Goal: Answer question/provide support: Share knowledge or assist other users

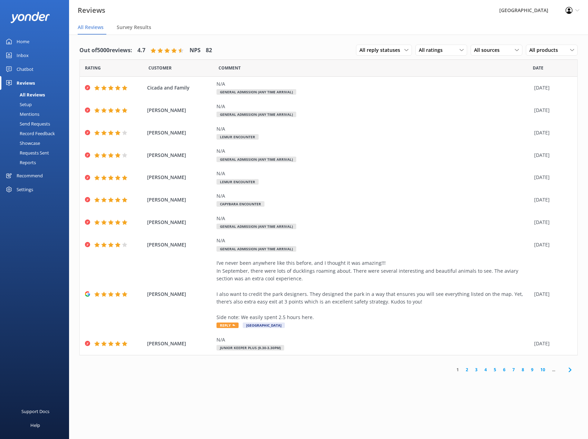
click at [28, 70] on div "Chatbot" at bounding box center [25, 69] width 17 height 14
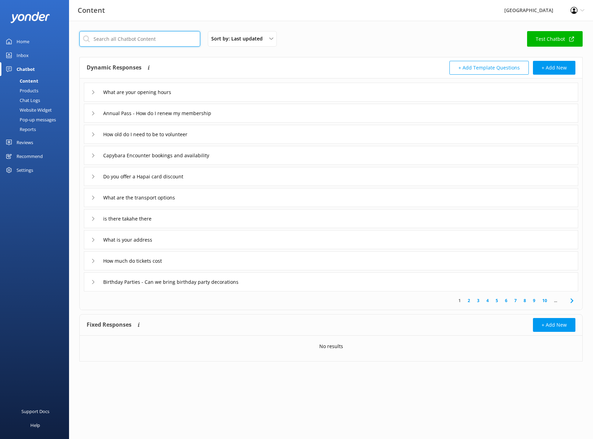
drag, startPoint x: 133, startPoint y: 41, endPoint x: 136, endPoint y: 36, distance: 6.2
click at [133, 41] on input "text" at bounding box center [139, 39] width 121 height 16
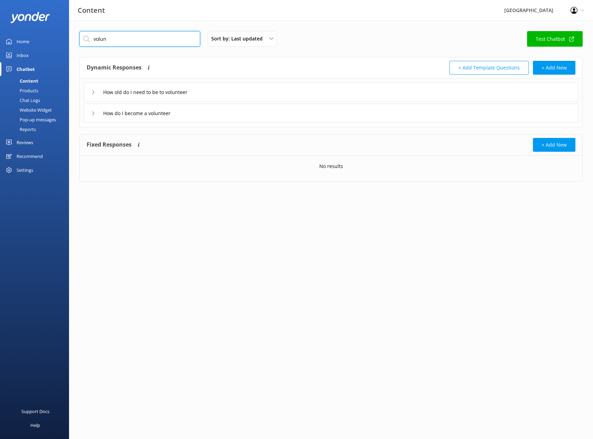
type input "volun"
click at [96, 96] on div "How old do I need to be to volunteer" at bounding box center [145, 91] width 108 height 11
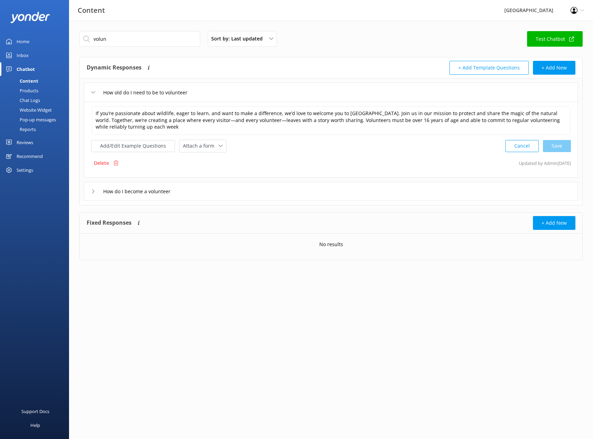
click at [94, 193] on icon at bounding box center [93, 191] width 4 height 4
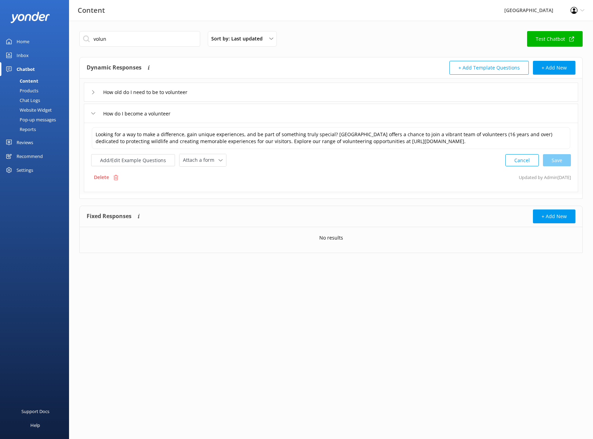
click at [23, 51] on div "Inbox" at bounding box center [23, 55] width 12 height 14
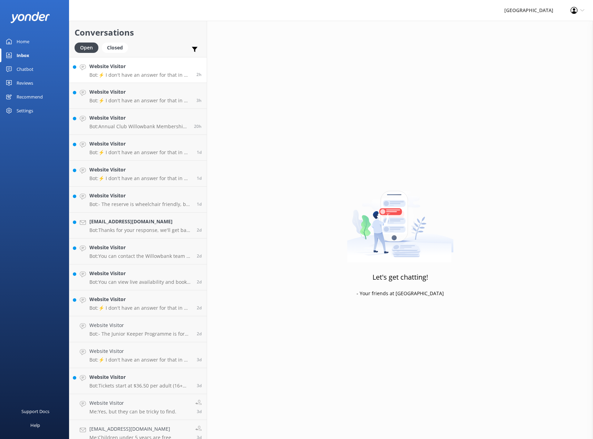
click at [125, 77] on p "Bot: ⚡ I don't have an answer for that in my knowledge base. Please try and rep…" at bounding box center [140, 75] width 102 height 6
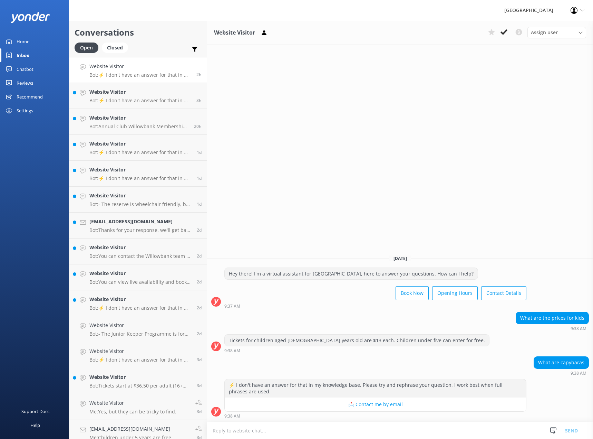
click at [346, 161] on div "Website Visitor Assign user [PERSON_NAME] Admin [PERSON_NAME] and [PERSON_NAME]…" at bounding box center [400, 230] width 386 height 418
click at [121, 94] on h4 "Website Visitor" at bounding box center [140, 92] width 102 height 8
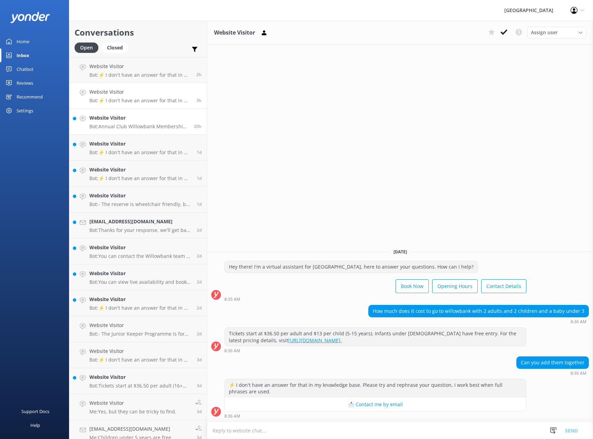
click at [124, 122] on div "Website Visitor Bot: Annual Club Willowbank Membership prices start from $28 pe…" at bounding box center [138, 121] width 99 height 15
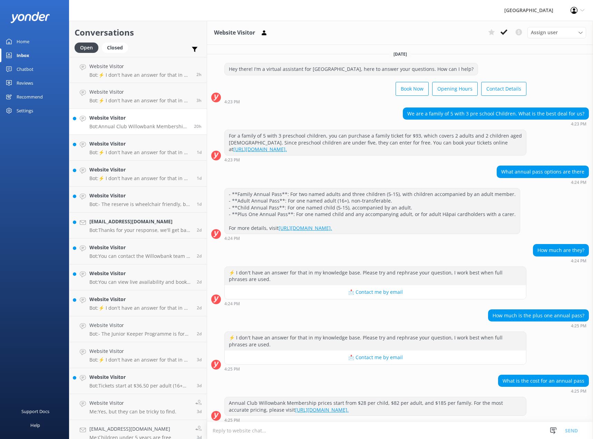
scroll to position [4, 0]
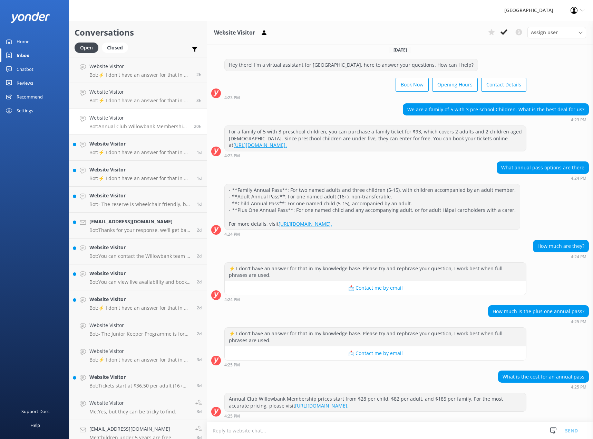
click at [23, 70] on div "Chatbot" at bounding box center [25, 69] width 17 height 14
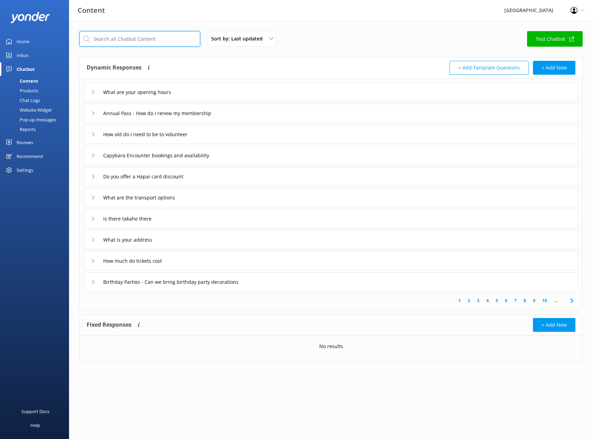
click at [144, 38] on input "text" at bounding box center [139, 39] width 121 height 16
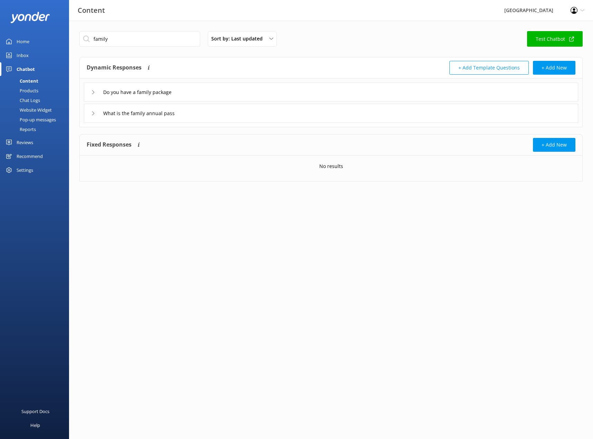
click at [91, 112] on icon at bounding box center [93, 113] width 4 height 4
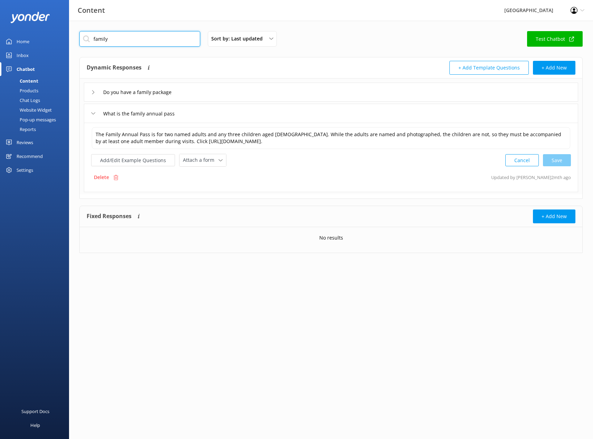
drag, startPoint x: 118, startPoint y: 41, endPoint x: 78, endPoint y: 42, distance: 40.4
click at [78, 42] on div "family Sort by: Last updated Title (A-Z) Last updated Test Chatbot Dynamic Resp…" at bounding box center [331, 147] width 524 height 253
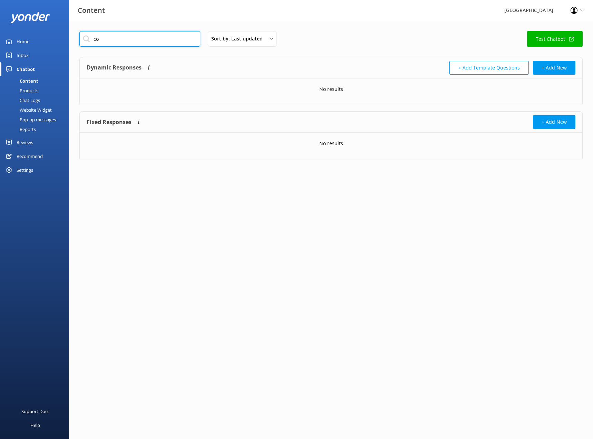
type input "c"
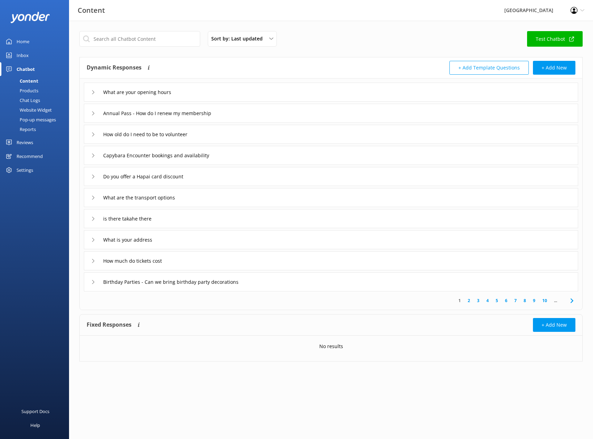
click at [30, 54] on link "Inbox" at bounding box center [34, 55] width 69 height 14
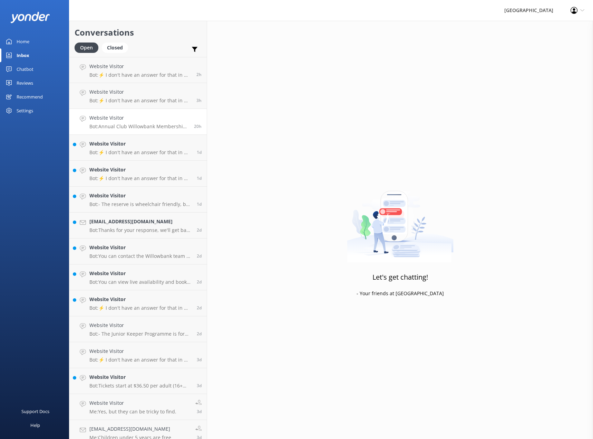
click at [116, 124] on p "Bot: Annual Club Willowbank Membership prices start from $28 per child, $82 per…" at bounding box center [138, 126] width 99 height 6
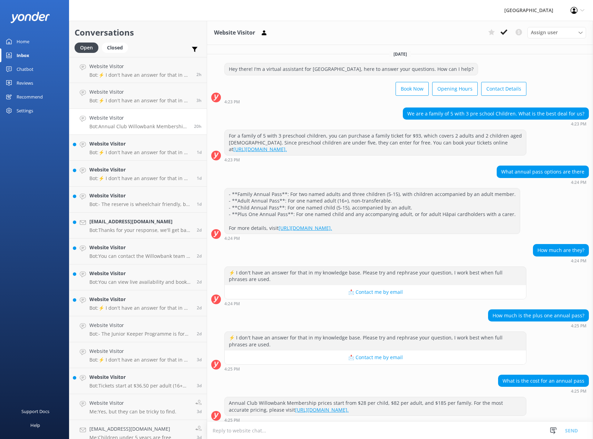
scroll to position [4, 0]
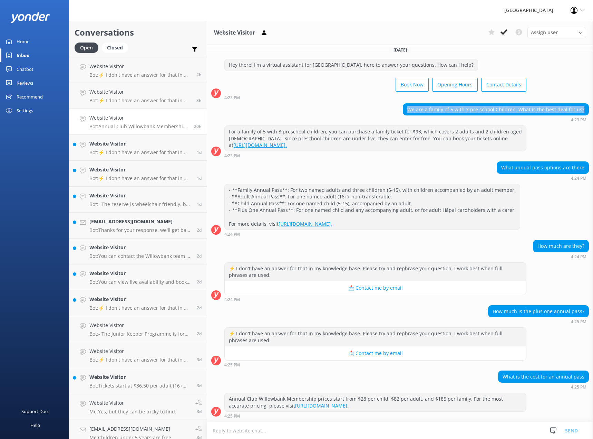
drag, startPoint x: 409, startPoint y: 109, endPoint x: 582, endPoint y: 110, distance: 172.7
click at [582, 110] on div "We are a family of 5 with 3 pre school Children. What is the best deal for us?" at bounding box center [495, 110] width 185 height 12
copy div "We are a family of 5 with 3 pre school Children. What is the best deal for us?"
click at [29, 66] on div "Chatbot" at bounding box center [25, 69] width 17 height 14
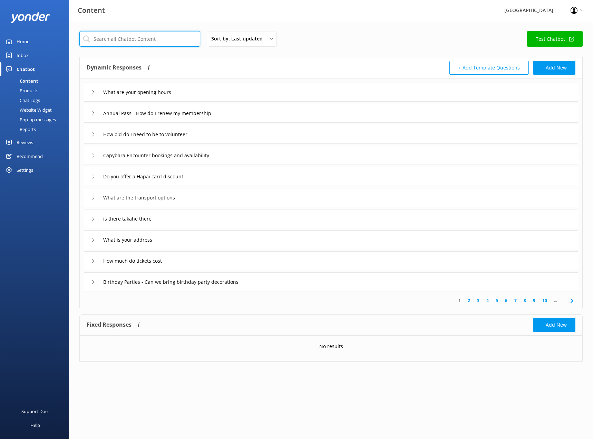
click at [112, 40] on input "text" at bounding box center [139, 39] width 121 height 16
paste input "We are a family of 5 with 3 pre school Children. What is the best deal for us?"
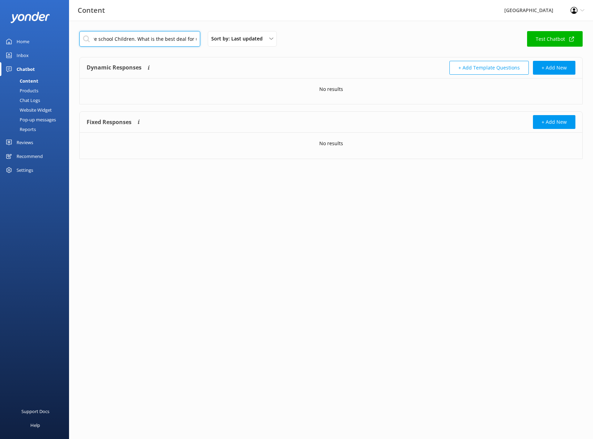
type input "We are a family of 5 with 3 pre school Children. What is the best deal for us?"
click at [31, 57] on link "Inbox" at bounding box center [34, 55] width 69 height 14
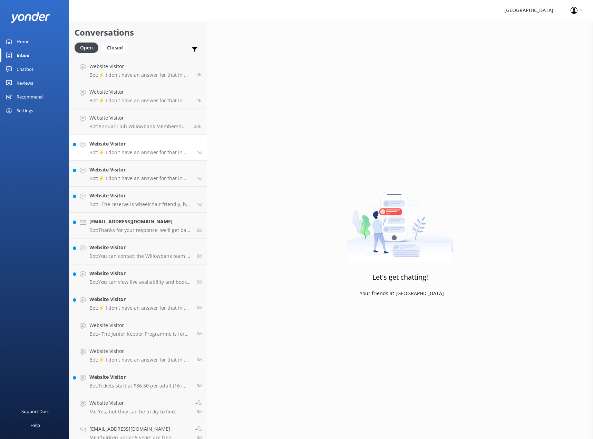
click at [118, 154] on p "Bot: ⚡ I don't have an answer for that in my knowledge base. Please try and rep…" at bounding box center [140, 152] width 102 height 6
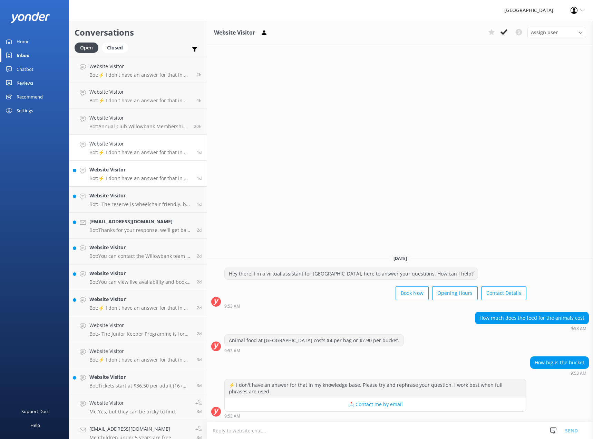
click at [113, 182] on link "Website Visitor Bot: ⚡ I don't have an answer for that in my knowledge base. Pl…" at bounding box center [137, 174] width 137 height 26
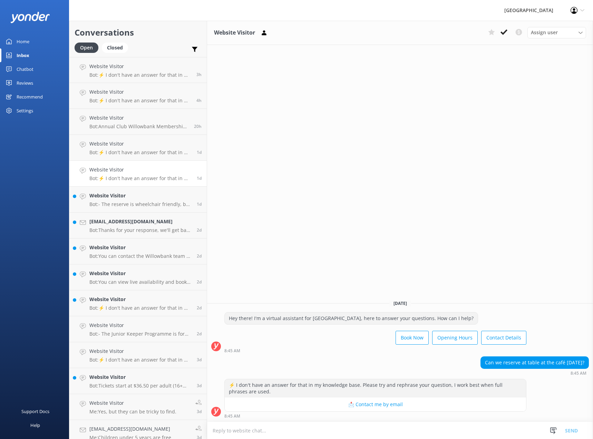
click at [24, 52] on div "Inbox" at bounding box center [23, 55] width 13 height 14
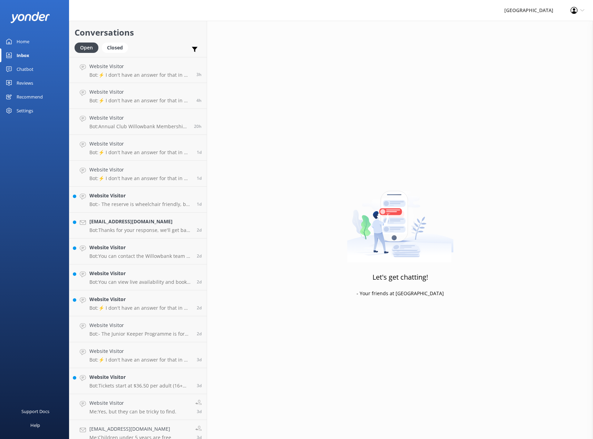
click at [27, 69] on div "Chatbot" at bounding box center [25, 69] width 17 height 14
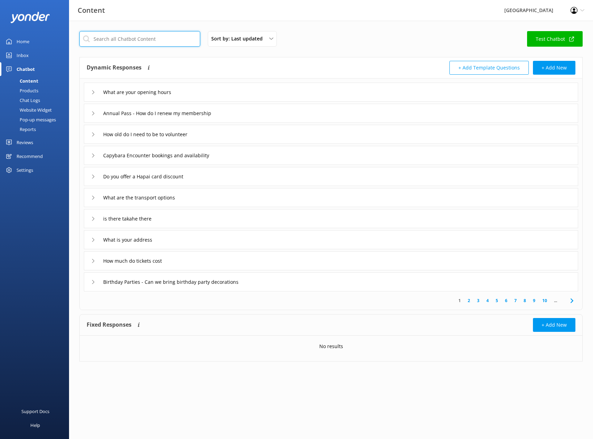
click at [135, 40] on input "text" at bounding box center [139, 39] width 121 height 16
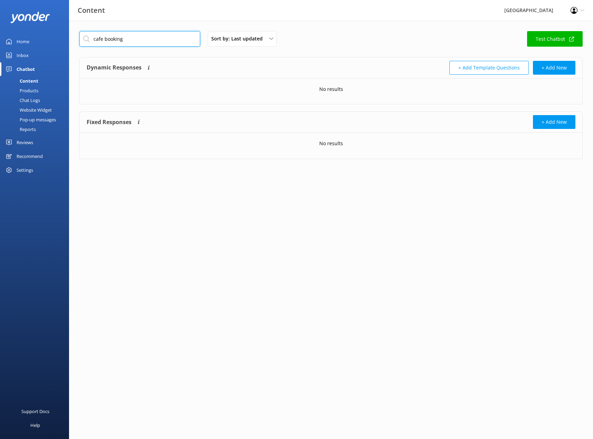
type input "cafe booking"
click at [21, 55] on div "Inbox" at bounding box center [23, 55] width 12 height 14
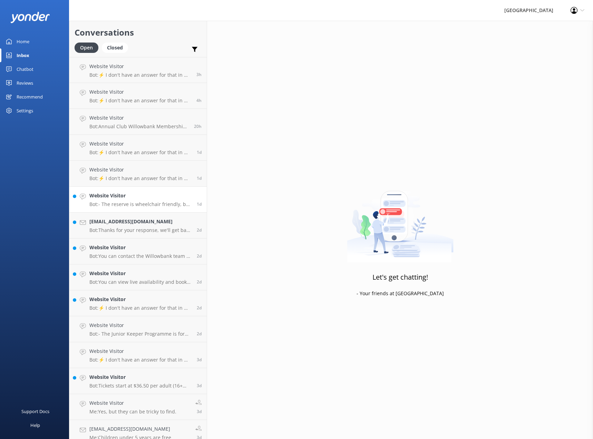
click at [126, 196] on h4 "Website Visitor" at bounding box center [140, 196] width 102 height 8
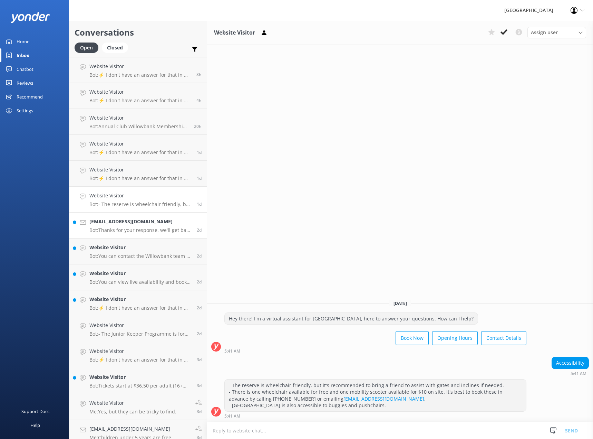
click at [122, 230] on p "Bot: Thanks for your response, we'll get back to you as soon as we can during o…" at bounding box center [140, 230] width 102 height 6
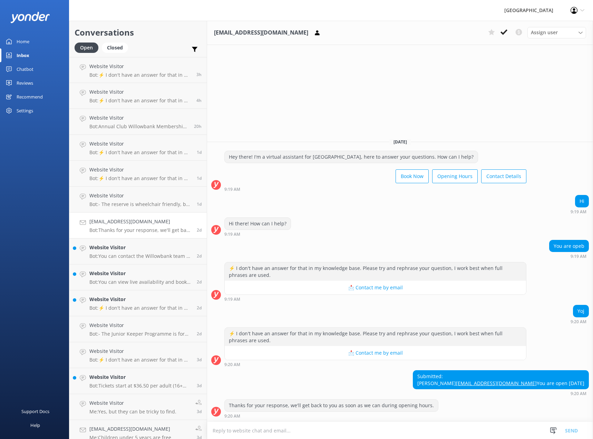
click at [322, 425] on textarea at bounding box center [400, 430] width 386 height 17
click at [125, 253] on p "Bot: You can contact the Willowbank team at 03 359 6226, or by emailing [EMAIL_…" at bounding box center [140, 256] width 102 height 6
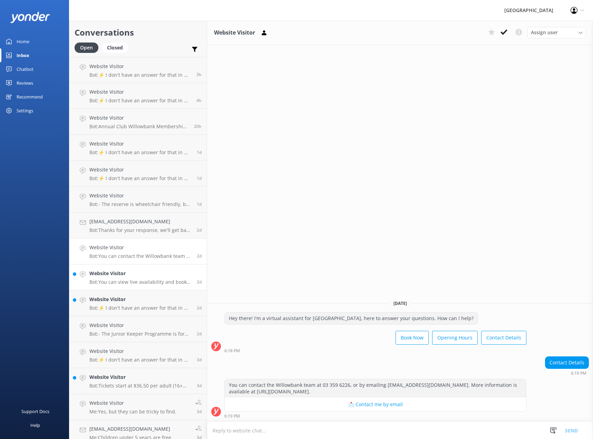
click at [128, 279] on p "Bot: You can view live availability and book your tickets online at [URL][DOMAI…" at bounding box center [140, 282] width 102 height 6
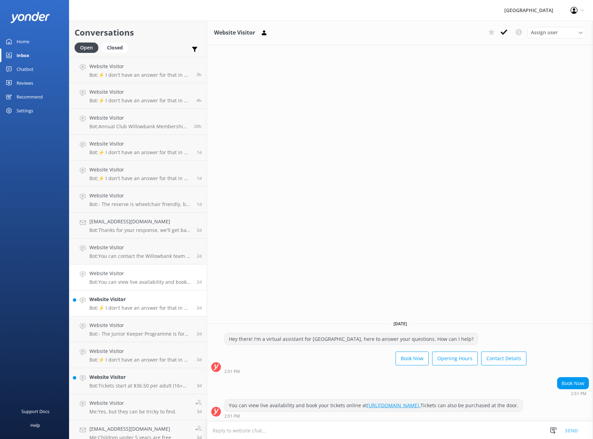
click at [126, 298] on h4 "Website Visitor" at bounding box center [140, 299] width 102 height 8
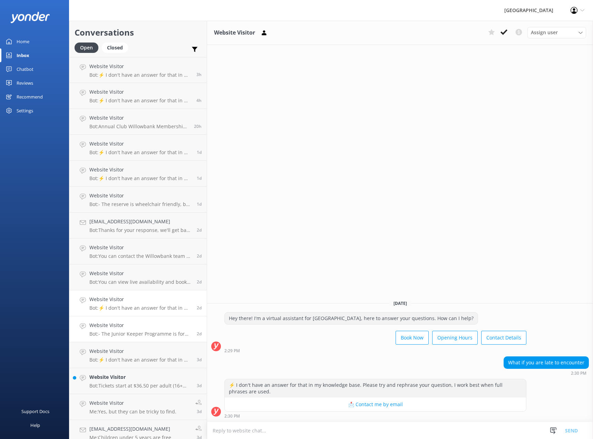
click at [136, 326] on h4 "Website Visitor" at bounding box center [140, 325] width 102 height 8
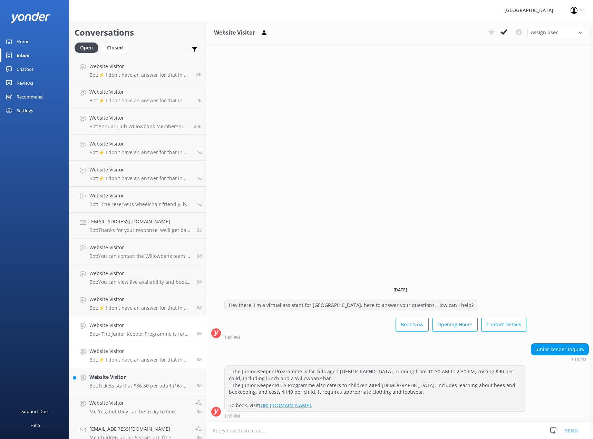
click at [117, 349] on h4 "Website Visitor" at bounding box center [140, 351] width 102 height 8
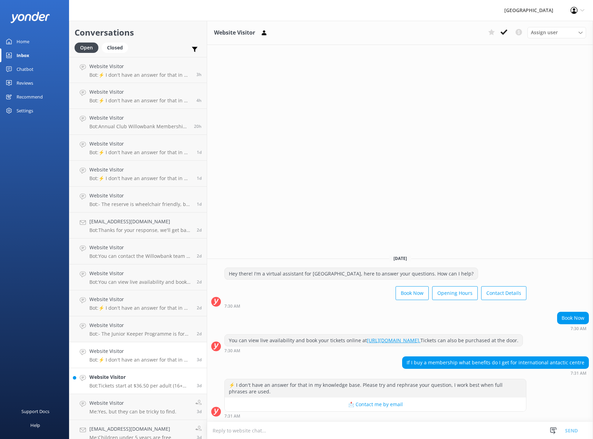
click at [134, 385] on p "Bot: Tickets start at $36.50 per adult (16+ years) and $13 per child (5-15 year…" at bounding box center [140, 385] width 102 height 6
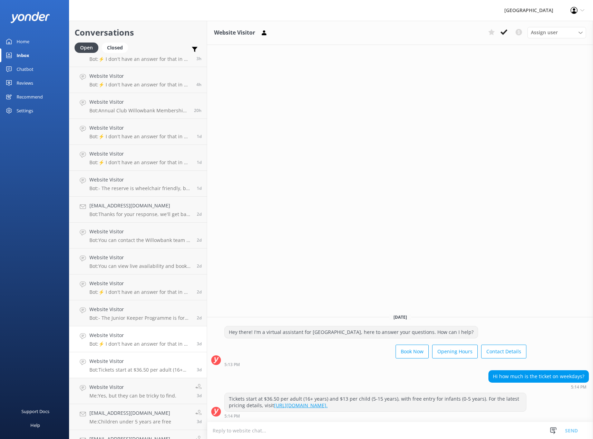
scroll to position [35, 0]
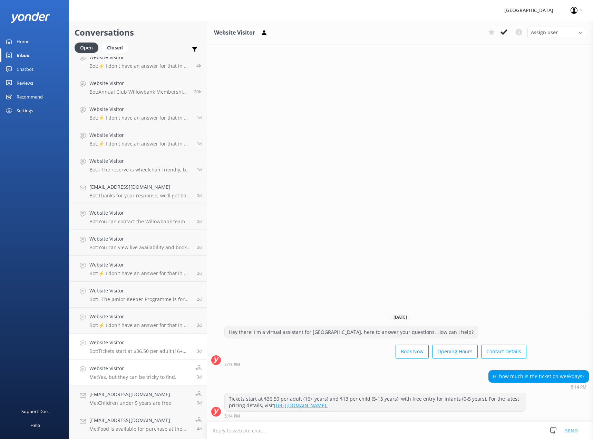
click at [137, 362] on link "Website Visitor Me: Yes, but they can be tricky to find. 3d" at bounding box center [137, 372] width 137 height 26
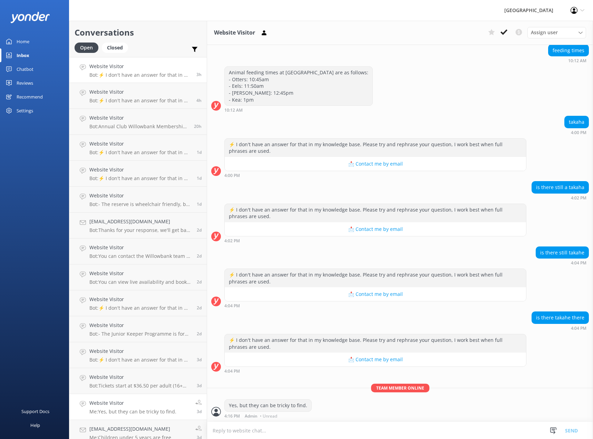
click at [125, 65] on h4 "Website Visitor" at bounding box center [140, 67] width 102 height 8
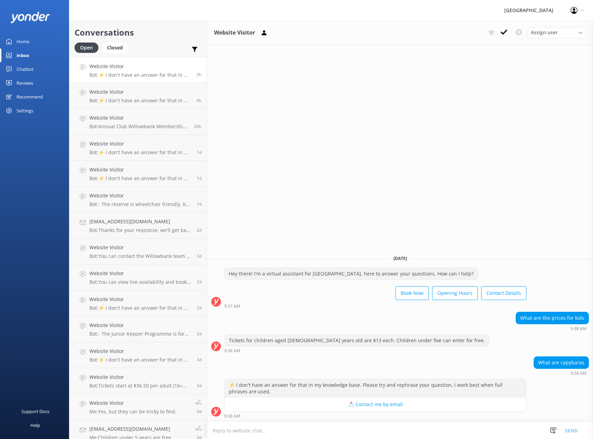
click at [305, 173] on div "Website Visitor Assign user [PERSON_NAME] Admin [PERSON_NAME] and [PERSON_NAME]…" at bounding box center [400, 230] width 386 height 418
click at [235, 206] on div "Website Visitor Assign user [PERSON_NAME] Admin [PERSON_NAME] and [PERSON_NAME]…" at bounding box center [400, 230] width 386 height 418
click at [140, 72] on p "Bot: ⚡ I don't have an answer for that in my knowledge base. Please try and rep…" at bounding box center [140, 75] width 102 height 6
click at [128, 93] on h4 "Website Visitor" at bounding box center [140, 92] width 102 height 8
